Goal: Task Accomplishment & Management: Use online tool/utility

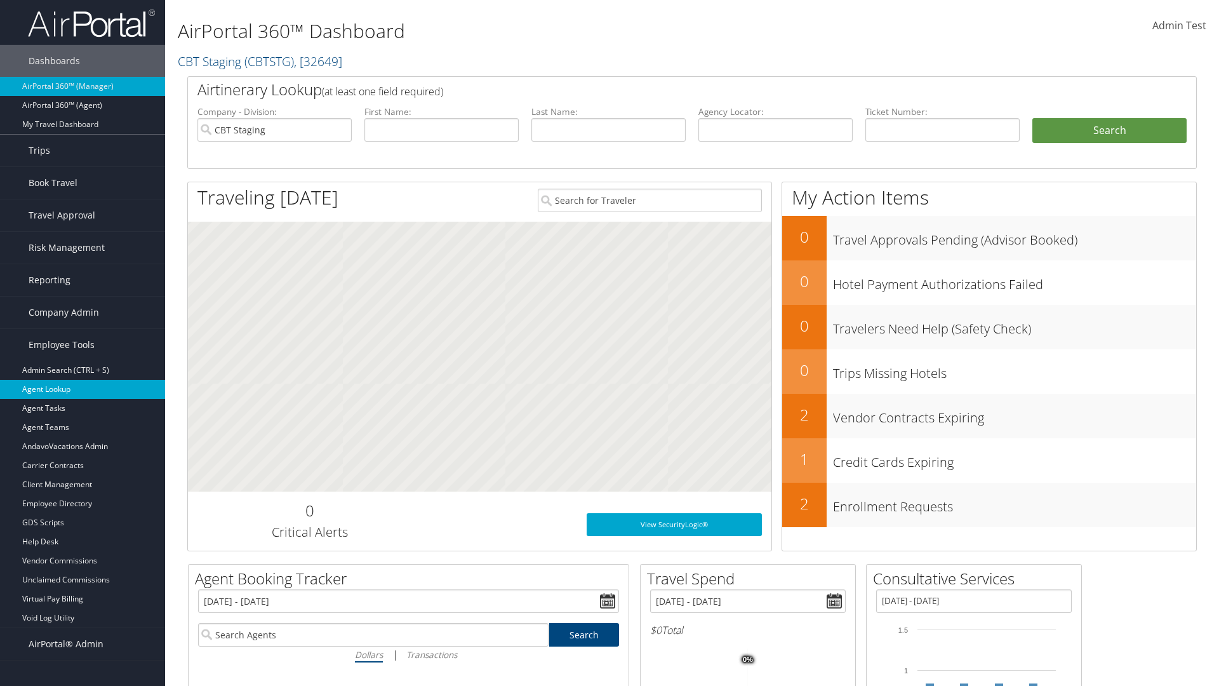
click at [83, 389] on link "Agent Lookup" at bounding box center [82, 389] width 165 height 19
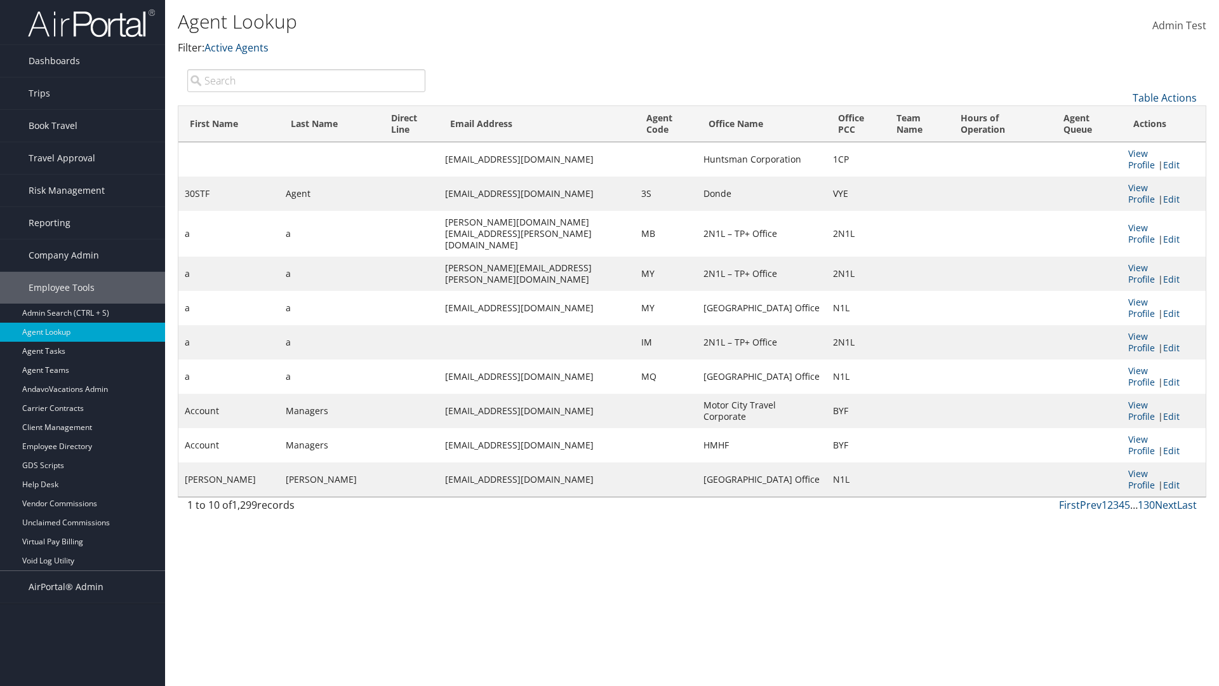
click at [306, 80] on input "search" at bounding box center [306, 80] width 238 height 23
type input "Agent"
